Goal: Task Accomplishment & Management: Complete application form

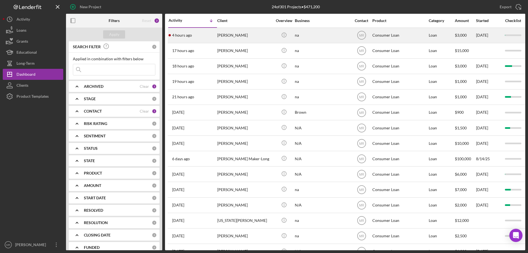
click at [270, 33] on div "[PERSON_NAME]" at bounding box center [244, 35] width 55 height 15
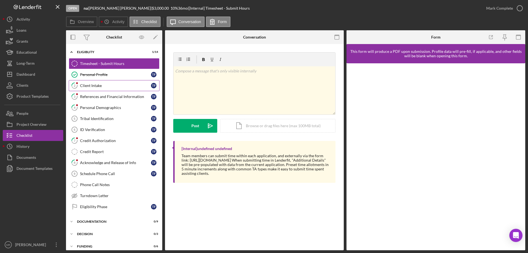
click at [92, 85] on div "Client Intake" at bounding box center [115, 85] width 71 height 4
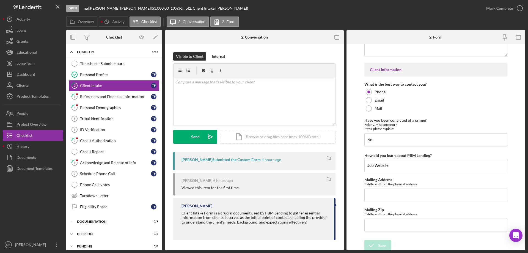
scroll to position [767, 0]
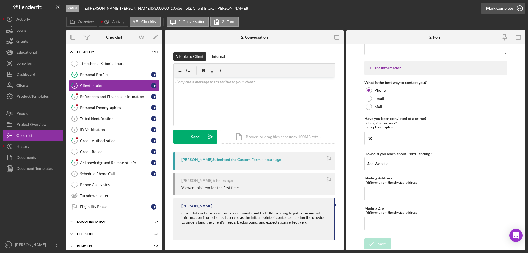
click at [521, 10] on icon "button" at bounding box center [520, 8] width 14 height 14
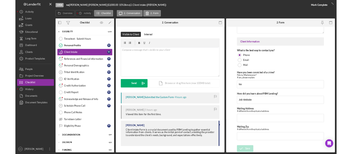
scroll to position [789, 0]
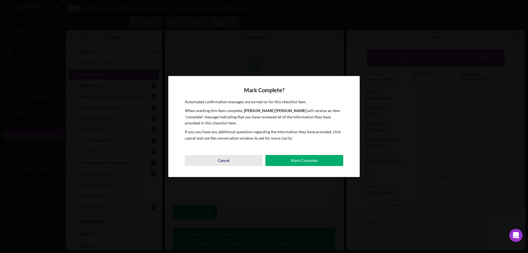
click at [220, 162] on div "Cancel" at bounding box center [224, 160] width 12 height 11
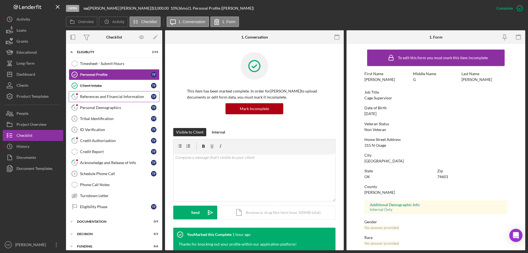
click at [97, 96] on div "References and Financial Information" at bounding box center [115, 96] width 71 height 4
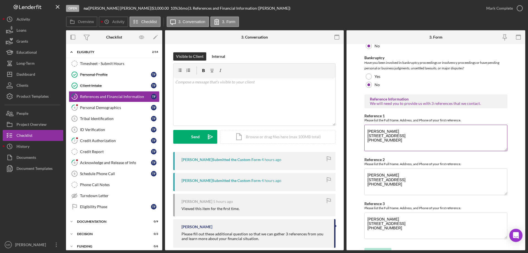
scroll to position [187, 0]
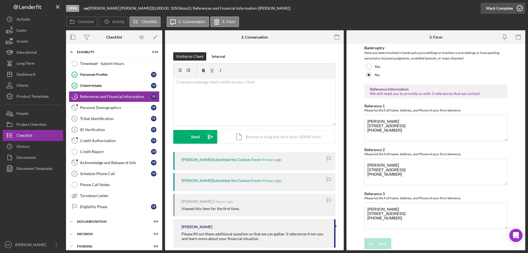
click at [520, 8] on icon "button" at bounding box center [520, 8] width 14 height 14
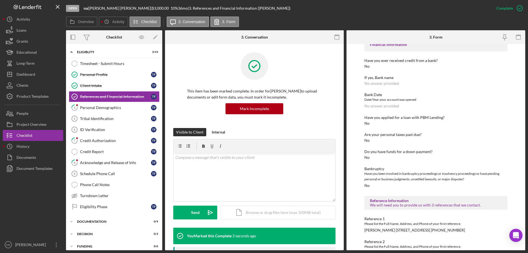
scroll to position [70, 0]
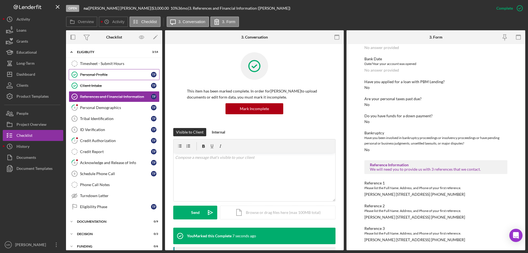
click at [99, 74] on div "Personal Profile" at bounding box center [115, 74] width 71 height 4
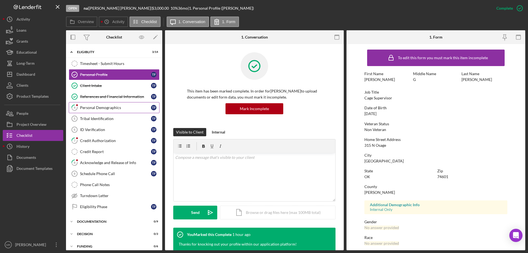
click at [91, 106] on div "Personal Demographics" at bounding box center [115, 107] width 71 height 4
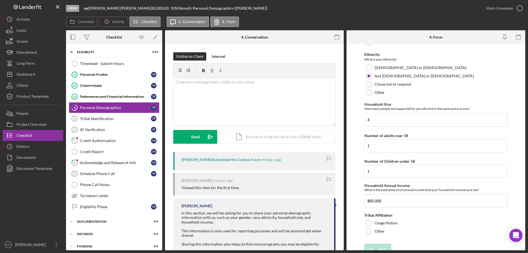
scroll to position [244, 0]
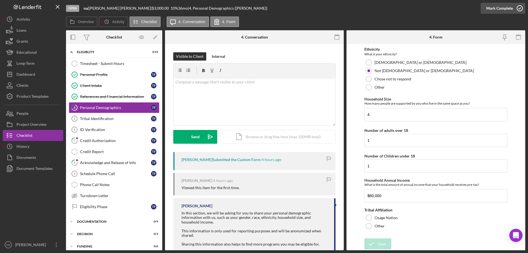
click at [520, 9] on icon "button" at bounding box center [520, 8] width 14 height 14
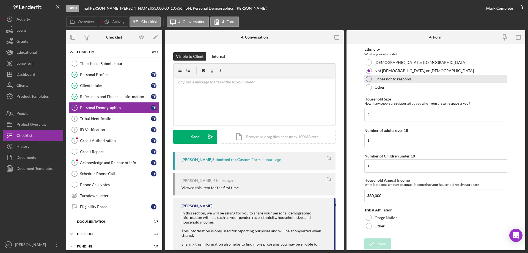
scroll to position [266, 0]
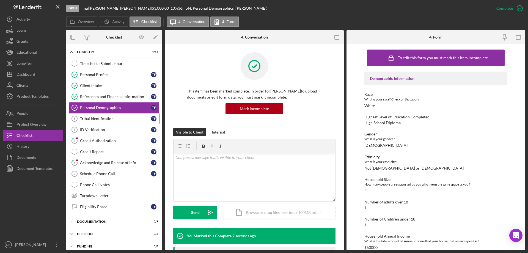
click at [86, 117] on div "Tribal Identification" at bounding box center [115, 118] width 71 height 4
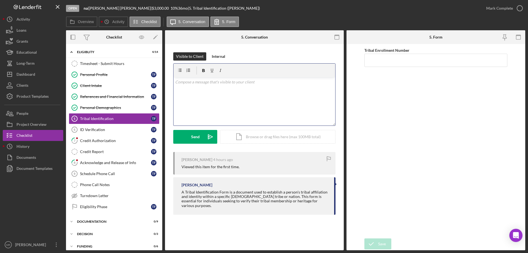
drag, startPoint x: 205, startPoint y: 102, endPoint x: 208, endPoint y: 103, distance: 3.6
click at [206, 102] on div "v Color teal Color pink Remove color Add row above Add row below Add column bef…" at bounding box center [254, 101] width 162 height 48
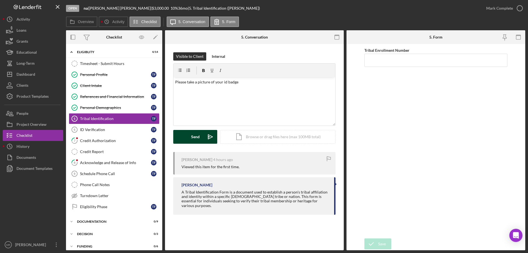
click at [196, 137] on div "Send" at bounding box center [195, 137] width 9 height 14
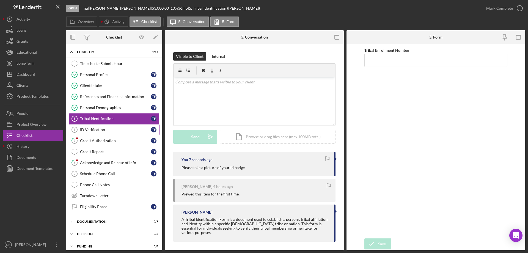
click at [89, 128] on div "ID Verification" at bounding box center [115, 129] width 71 height 4
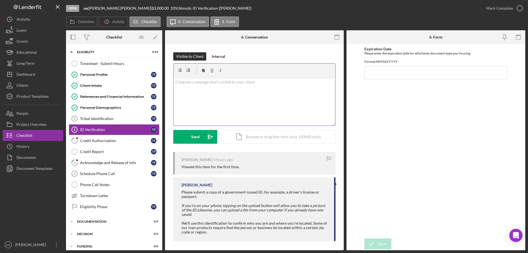
click at [202, 98] on div "v Color teal Color pink Remove color Add row above Add row below Add column bef…" at bounding box center [254, 101] width 162 height 48
click at [191, 146] on div "Visible to Client Internal v Color teal Color pink Remove color Add row above A…" at bounding box center [254, 102] width 162 height 100
click at [209, 136] on polygon "submit" at bounding box center [210, 136] width 4 height 4
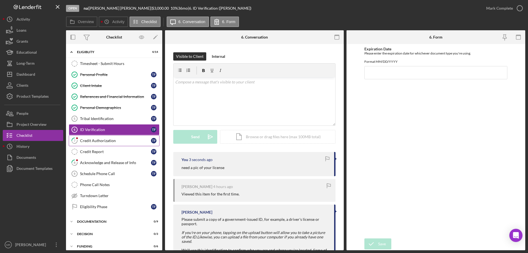
click at [90, 140] on div "Credit Authorization" at bounding box center [115, 140] width 71 height 4
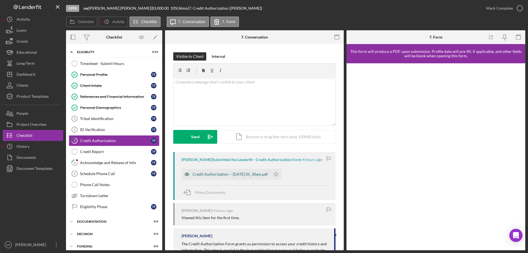
click at [236, 175] on div "Credit Authorization -- 2025-08-20 05_30am.pdf" at bounding box center [229, 174] width 75 height 4
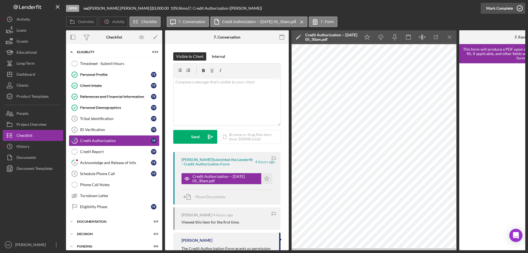
click at [520, 10] on icon "button" at bounding box center [520, 8] width 14 height 14
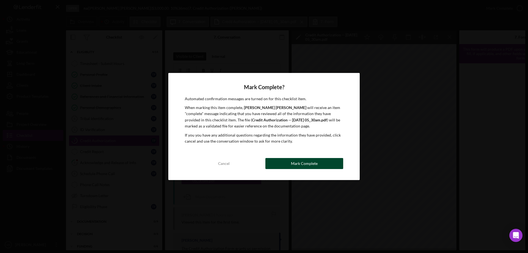
click at [308, 164] on div "Mark Complete" at bounding box center [304, 163] width 27 height 11
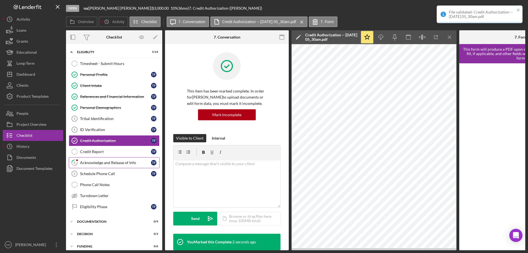
click at [94, 163] on div "Acknowledge and Release of Info" at bounding box center [115, 162] width 71 height 4
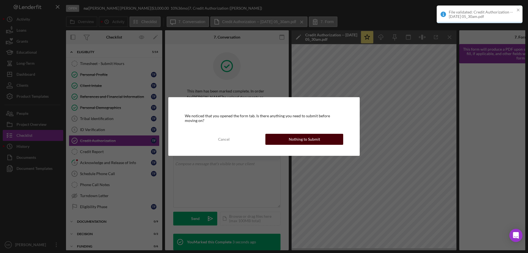
click at [314, 142] on div "Nothing to Submit" at bounding box center [304, 139] width 31 height 11
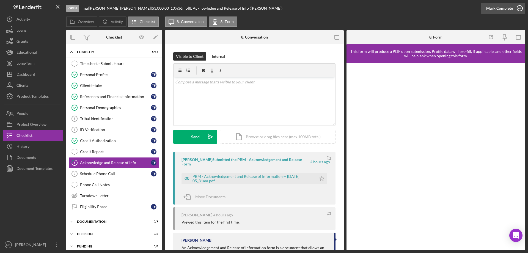
click at [519, 9] on polyline "button" at bounding box center [519, 8] width 2 height 1
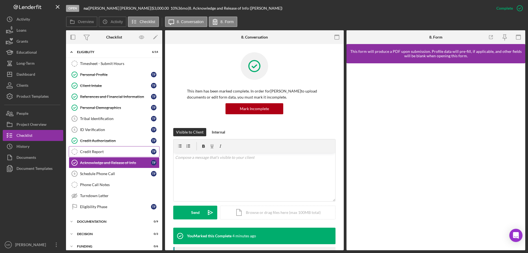
click at [87, 150] on div "Credit Report" at bounding box center [115, 151] width 71 height 4
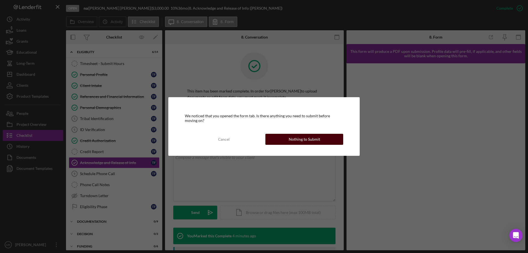
click at [305, 141] on div "Nothing to Submit" at bounding box center [304, 139] width 31 height 11
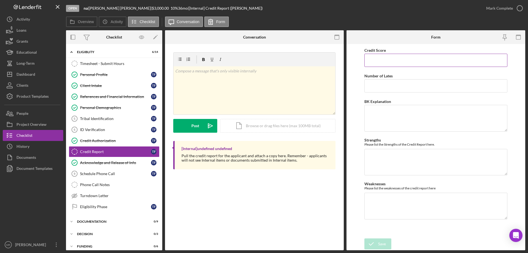
click at [393, 65] on input "Credit Score" at bounding box center [435, 60] width 143 height 13
type input "572"
click at [384, 201] on textarea "Weaknesses" at bounding box center [435, 205] width 143 height 26
type textarea "5 open collections"
click at [378, 242] on div "Save" at bounding box center [382, 243] width 8 height 11
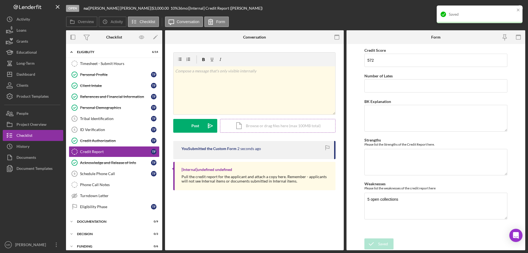
click at [249, 125] on div "Icon/Document Browse or drag files here (max 100MB total) Tap to choose files o…" at bounding box center [277, 126] width 115 height 14
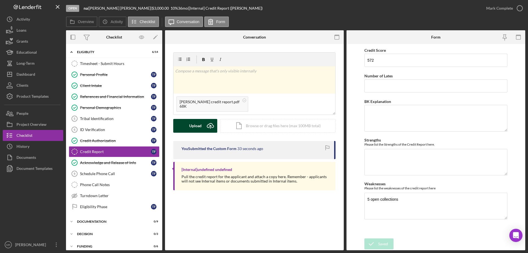
click at [196, 124] on div "Upload" at bounding box center [195, 126] width 12 height 14
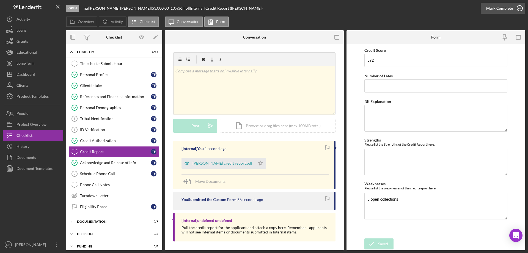
click at [523, 8] on icon "button" at bounding box center [520, 8] width 14 height 14
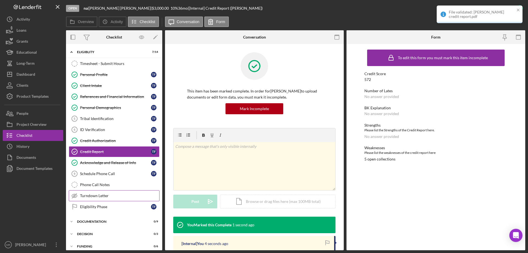
click at [90, 196] on div "Turndown Letter" at bounding box center [119, 195] width 79 height 4
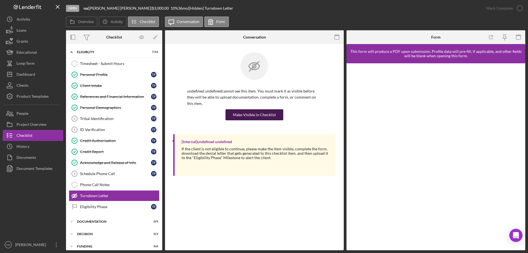
click at [257, 109] on div "Make Visible in Checklist" at bounding box center [254, 114] width 43 height 11
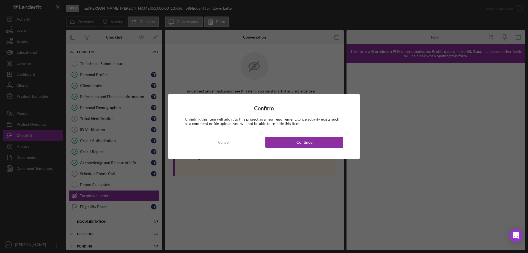
drag, startPoint x: 294, startPoint y: 142, endPoint x: 380, endPoint y: 148, distance: 86.0
click at [294, 142] on button "Continue" at bounding box center [304, 142] width 78 height 11
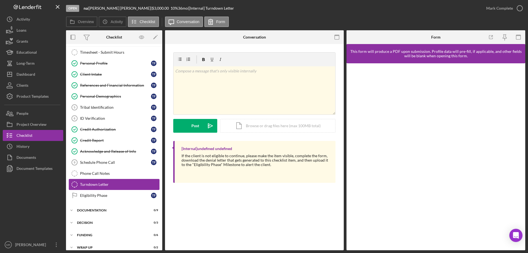
scroll to position [17, 0]
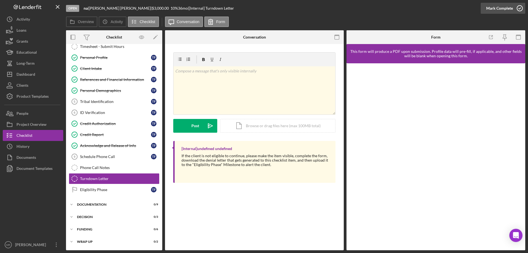
click at [512, 10] on button "Mark Complete" at bounding box center [502, 8] width 45 height 11
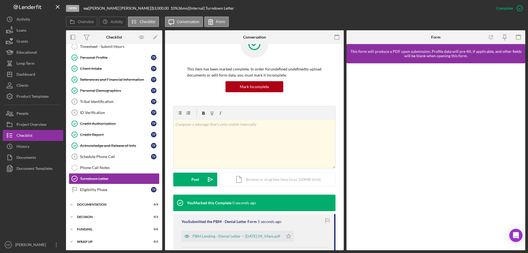
scroll to position [82, 0]
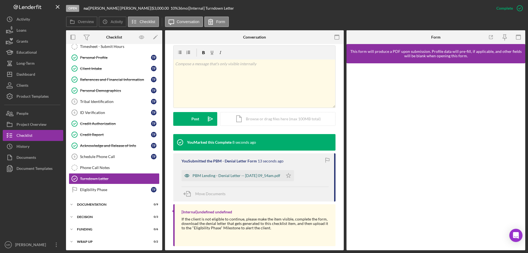
click at [247, 175] on div "PBM Lending - Denial Letter -- 2025-08-20 09_54am.pdf" at bounding box center [236, 175] width 88 height 4
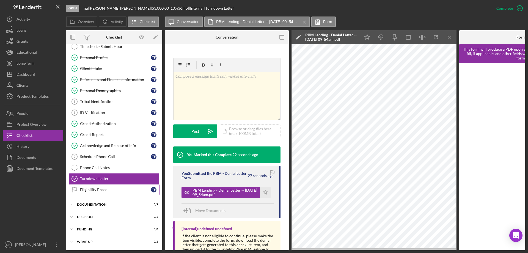
click at [89, 185] on link "Eligibility Phase Eligibility Phase T F" at bounding box center [114, 189] width 91 height 11
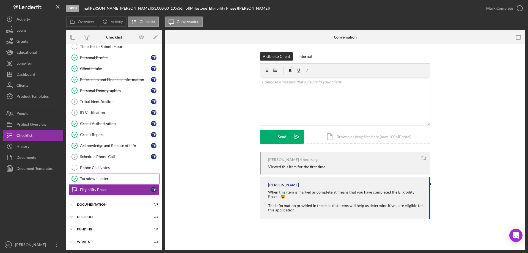
scroll to position [17, 0]
click at [330, 138] on div "Icon/Document Browse or drag files here (max 100MB total) Tap to choose files o…" at bounding box center [368, 137] width 124 height 14
click at [280, 91] on div "v Color teal Color pink Remove color Add row above Add row below Add column bef…" at bounding box center [345, 90] width 170 height 27
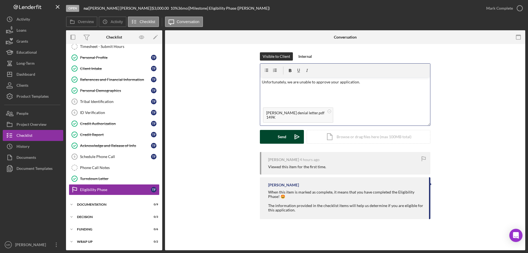
click at [278, 140] on div "Send" at bounding box center [282, 137] width 9 height 14
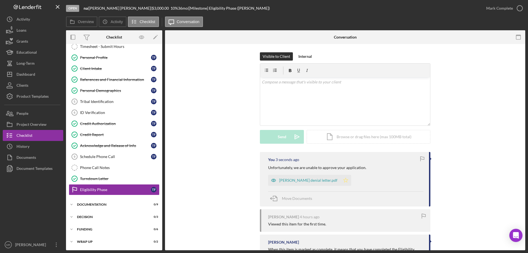
click at [340, 181] on icon "Icon/Star" at bounding box center [345, 180] width 11 height 11
drag, startPoint x: 328, startPoint y: 180, endPoint x: 336, endPoint y: 185, distance: 10.1
click at [340, 180] on icon "Icon/Star" at bounding box center [345, 180] width 11 height 11
click at [213, 140] on div "Visible to Client Internal v Color teal Color pink Remove color Add row above A…" at bounding box center [345, 102] width 344 height 100
click at [26, 72] on div "Dashboard" at bounding box center [25, 75] width 19 height 12
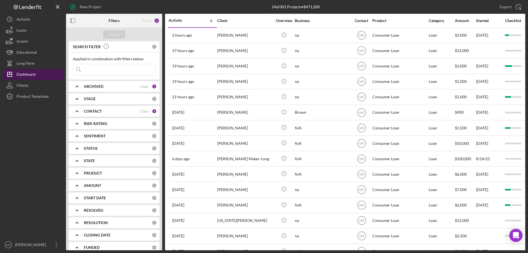
click at [25, 71] on div "Dashboard" at bounding box center [25, 75] width 19 height 12
click at [26, 63] on div "Long-Term" at bounding box center [25, 64] width 18 height 12
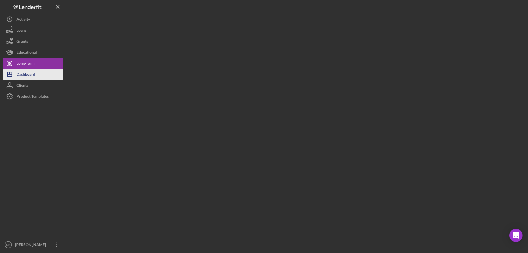
click at [26, 75] on div "Dashboard" at bounding box center [25, 75] width 19 height 12
